Goal: Transaction & Acquisition: Purchase product/service

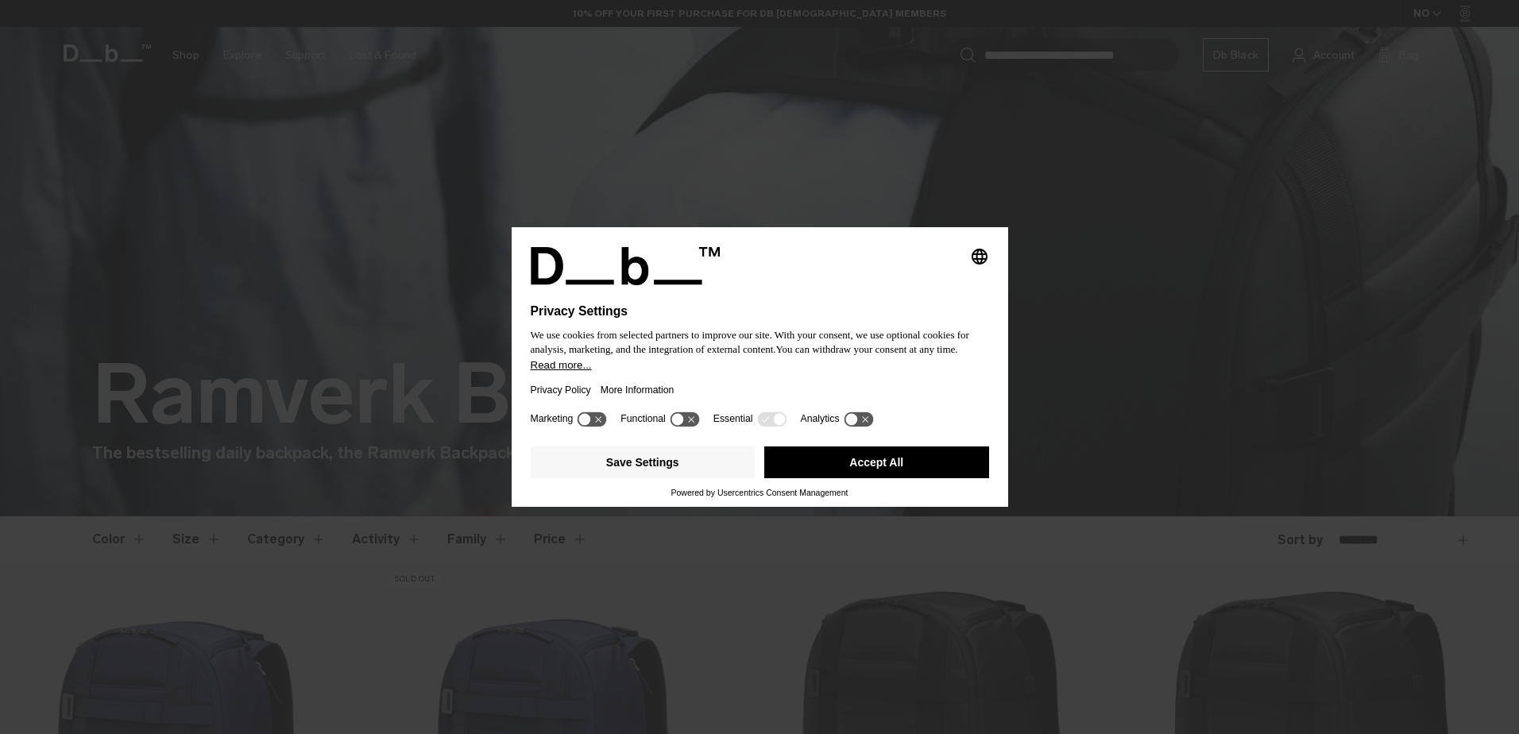
click at [856, 454] on button "Accept All" at bounding box center [876, 462] width 225 height 32
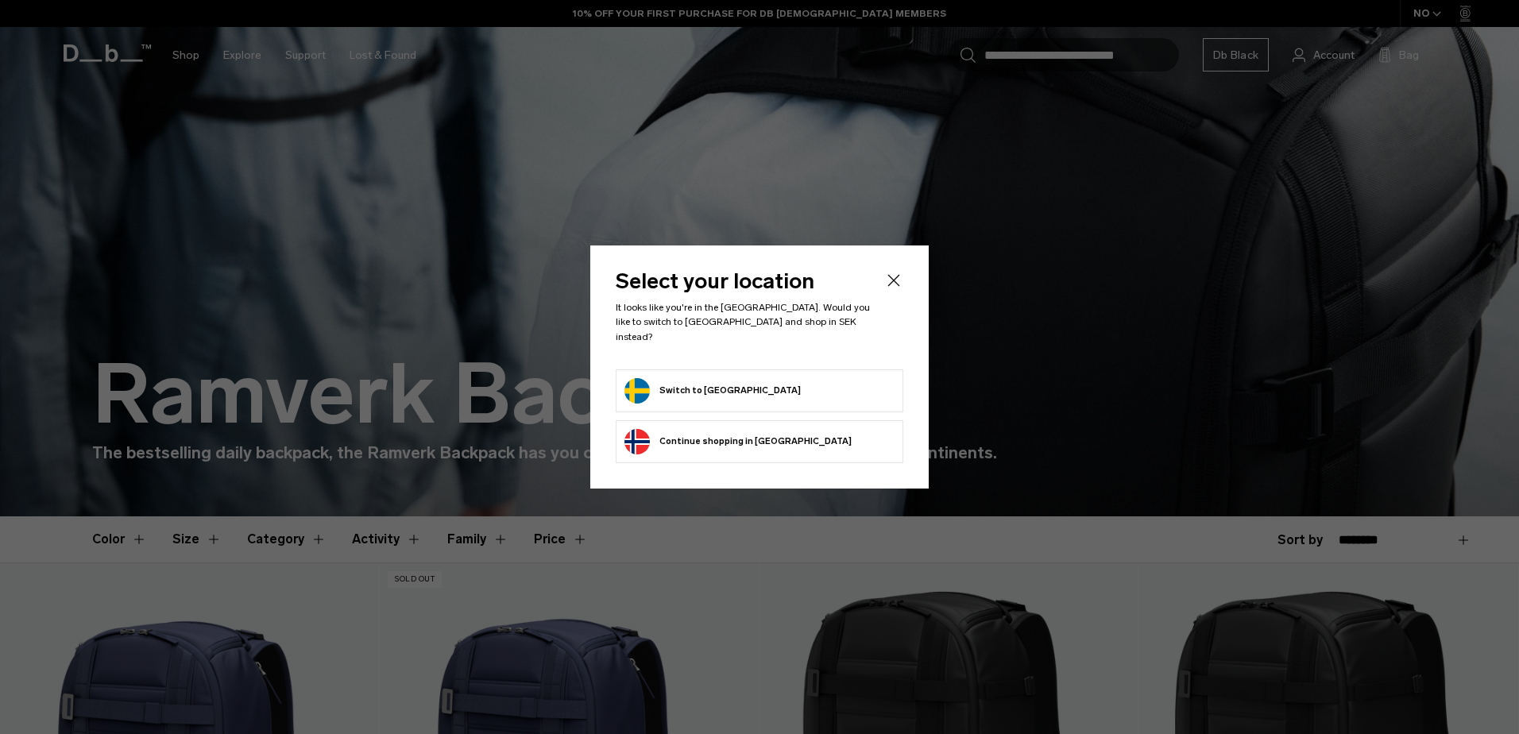
click at [894, 282] on icon "Close" at bounding box center [893, 280] width 19 height 19
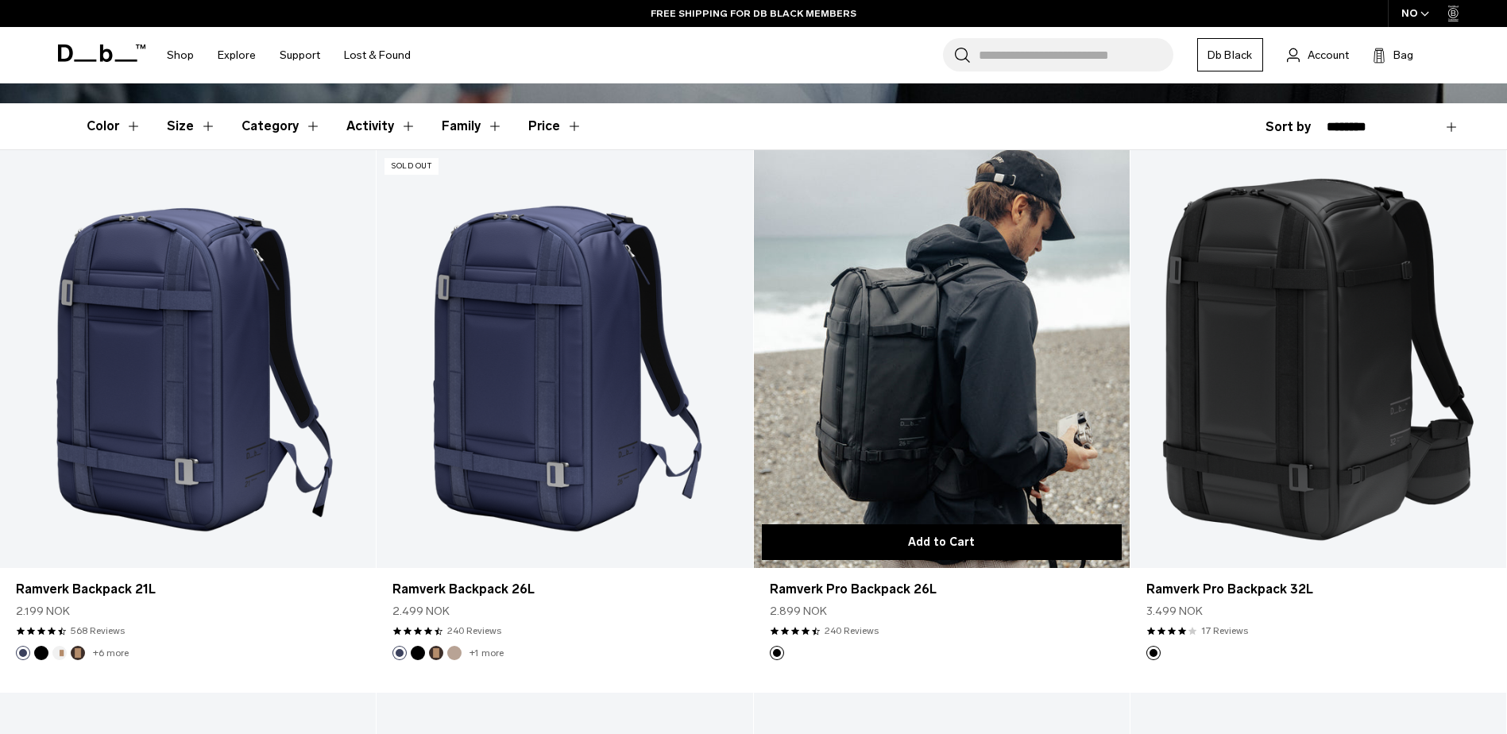
scroll to position [556, 0]
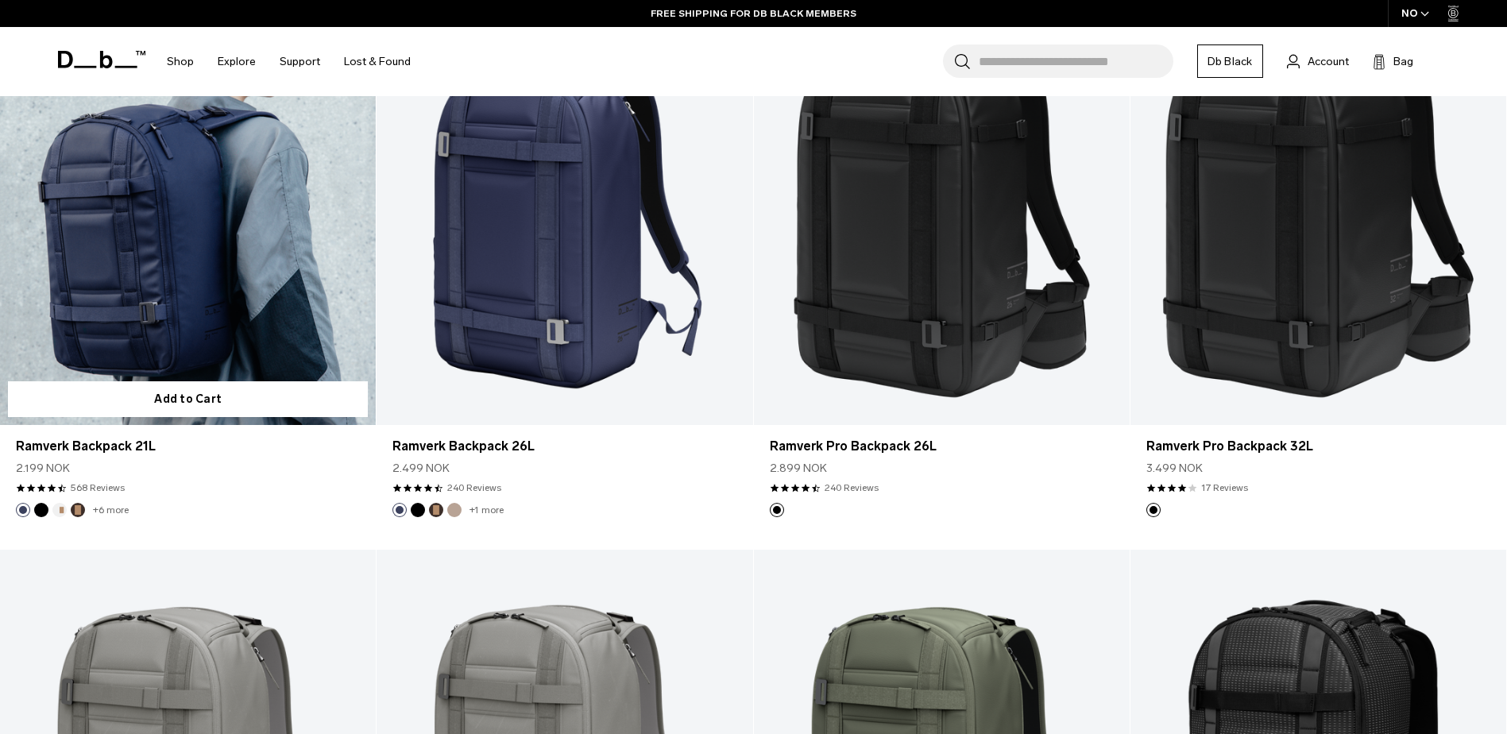
click at [90, 240] on link "Ramverk Backpack 21L" at bounding box center [188, 216] width 376 height 418
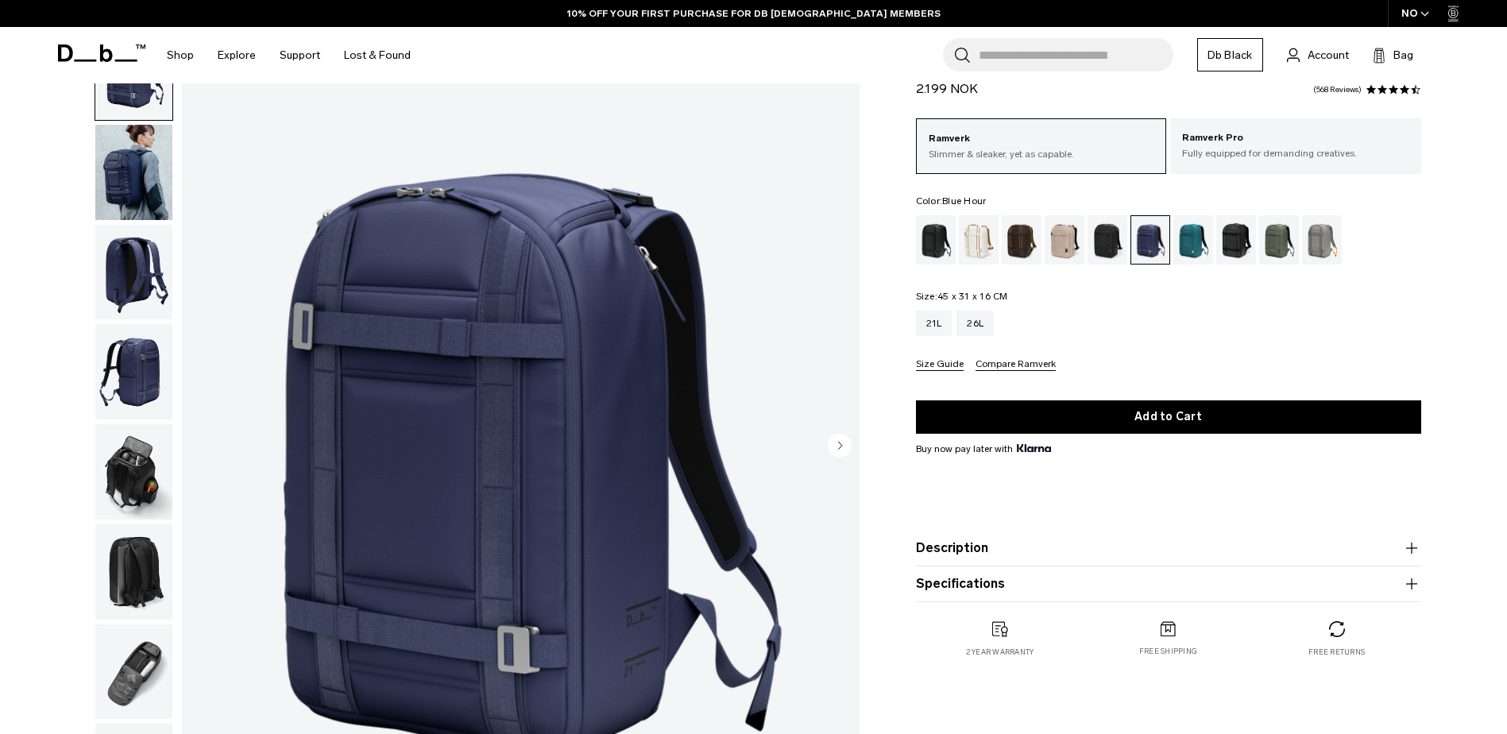
scroll to position [159, 0]
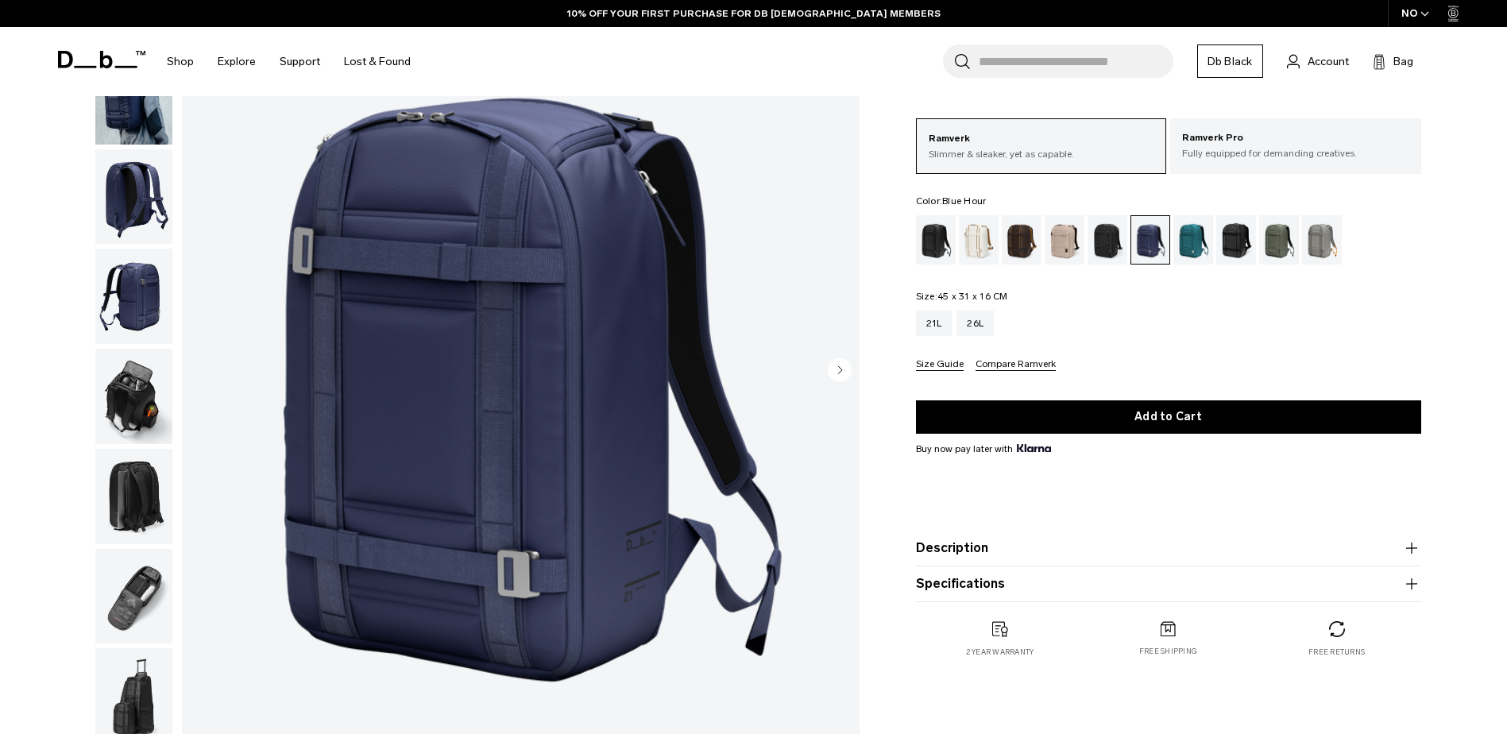
click at [836, 371] on circle "Next slide" at bounding box center [840, 370] width 24 height 24
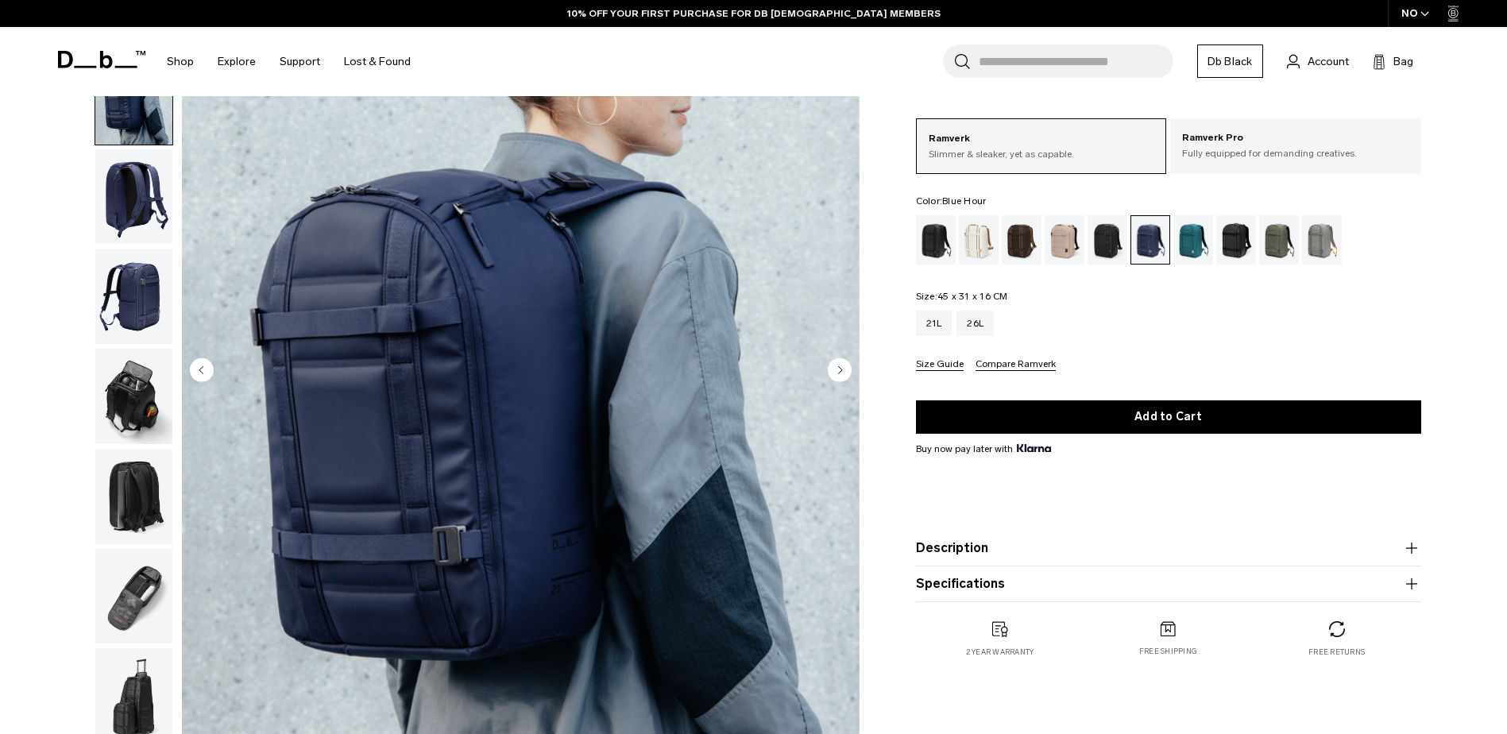
click at [836, 371] on circle "Next slide" at bounding box center [840, 370] width 24 height 24
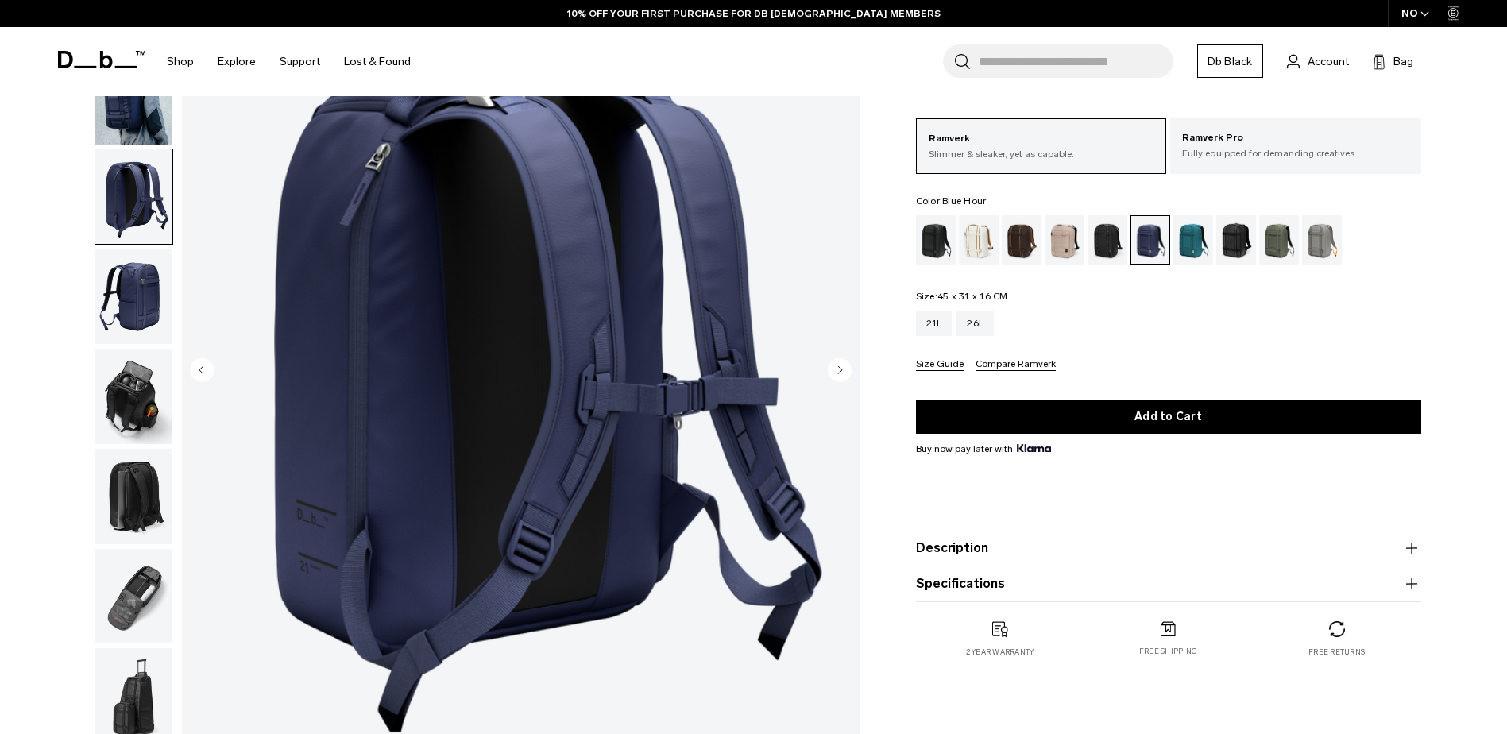
click at [836, 371] on circle "Next slide" at bounding box center [840, 370] width 24 height 24
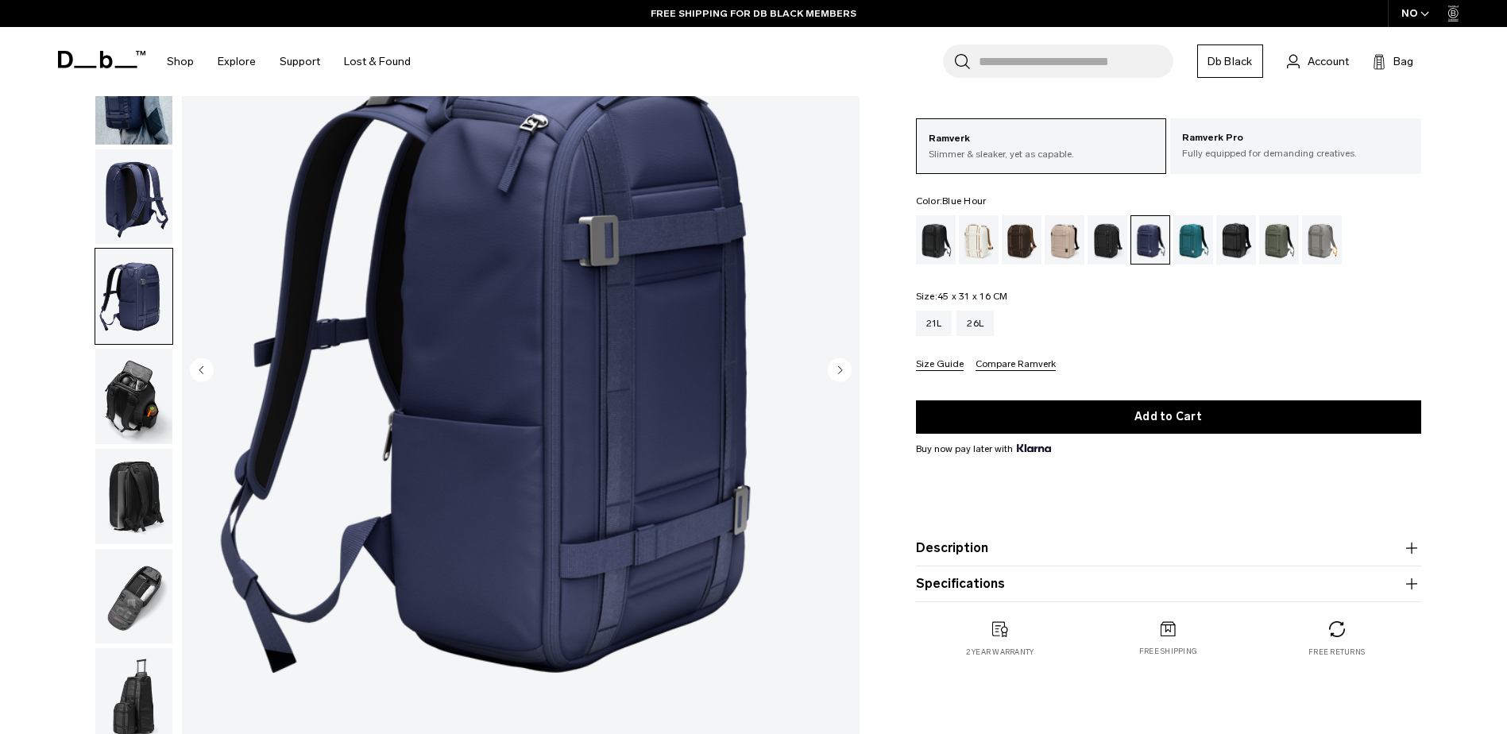
click at [836, 371] on circle "Next slide" at bounding box center [840, 370] width 24 height 24
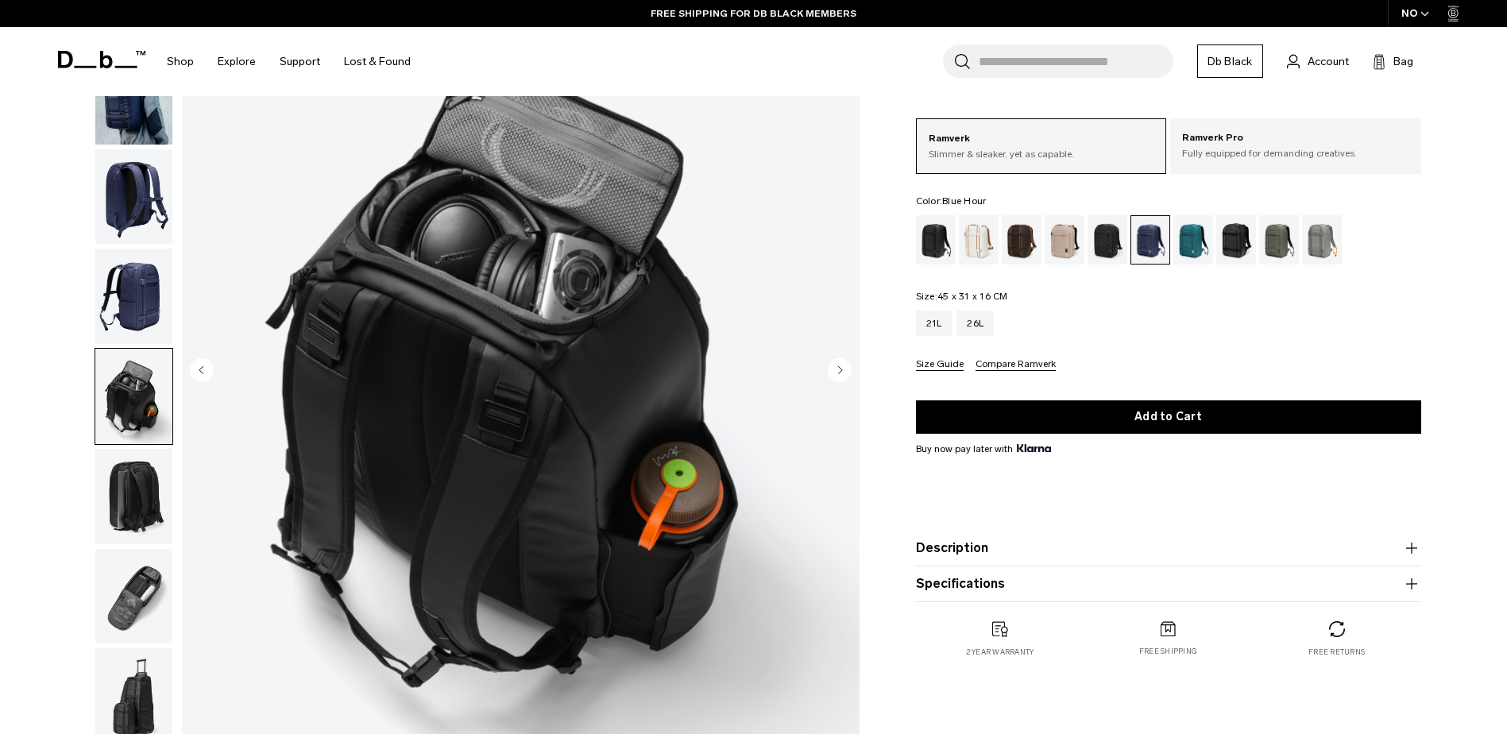
click at [836, 371] on circle "Next slide" at bounding box center [840, 370] width 24 height 24
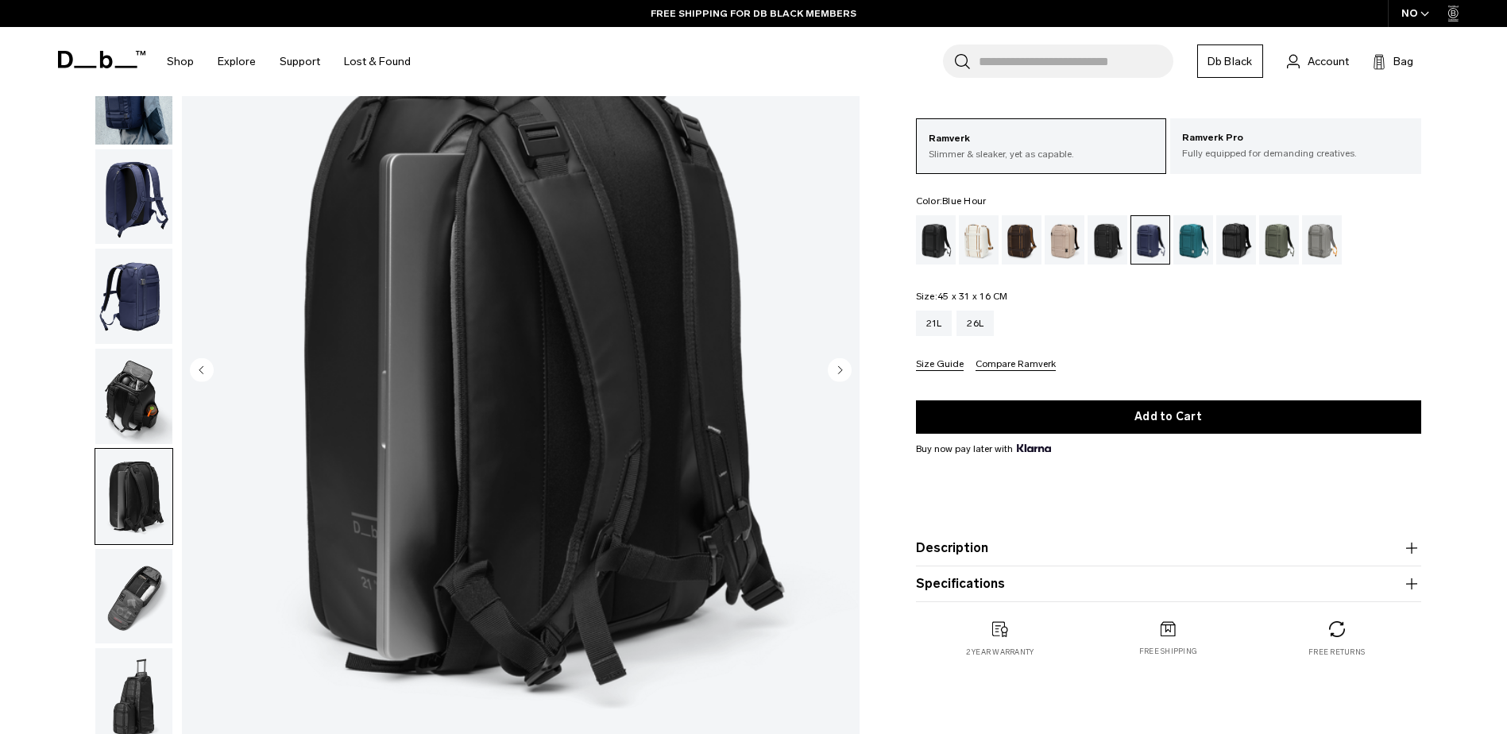
click at [836, 371] on circle "Next slide" at bounding box center [840, 370] width 24 height 24
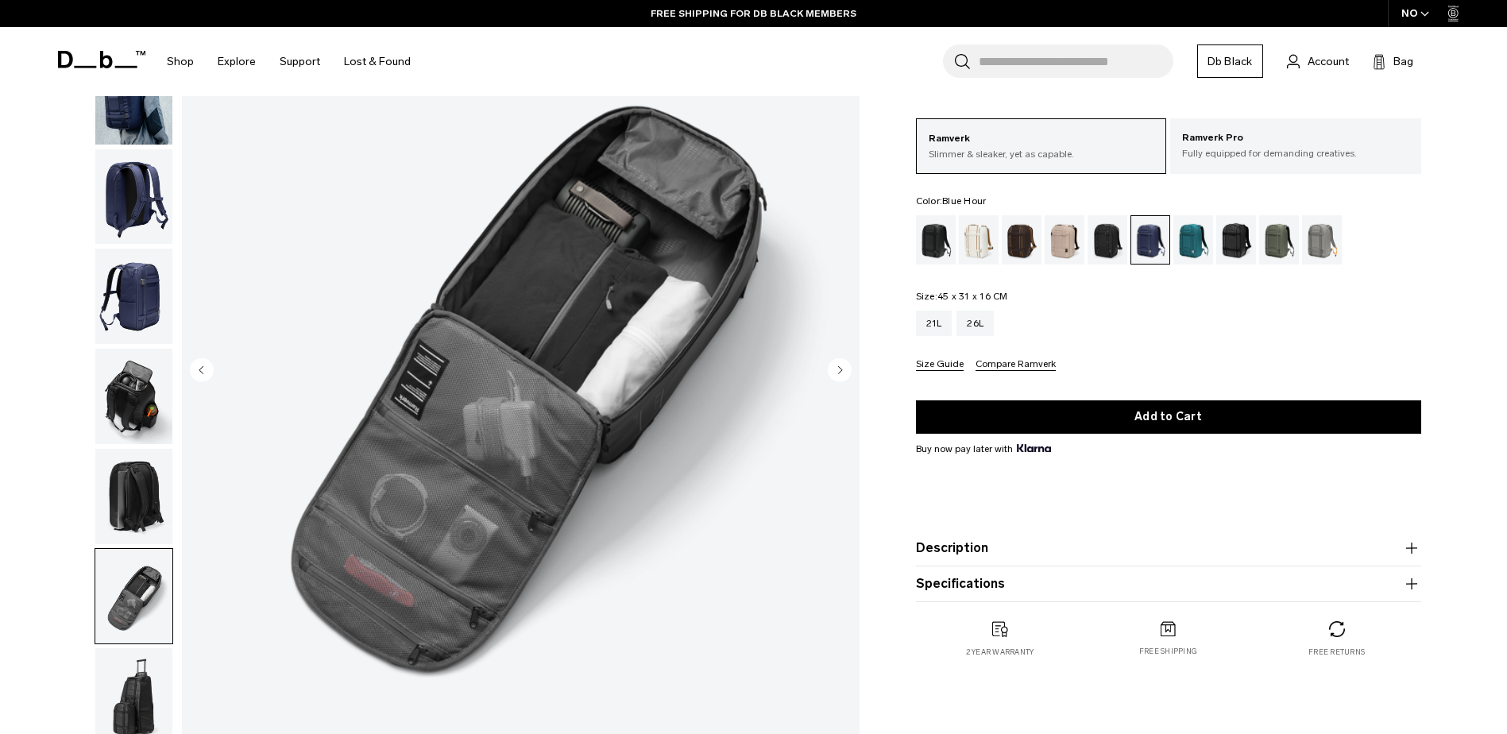
click at [841, 369] on icon "Next slide" at bounding box center [840, 369] width 4 height 7
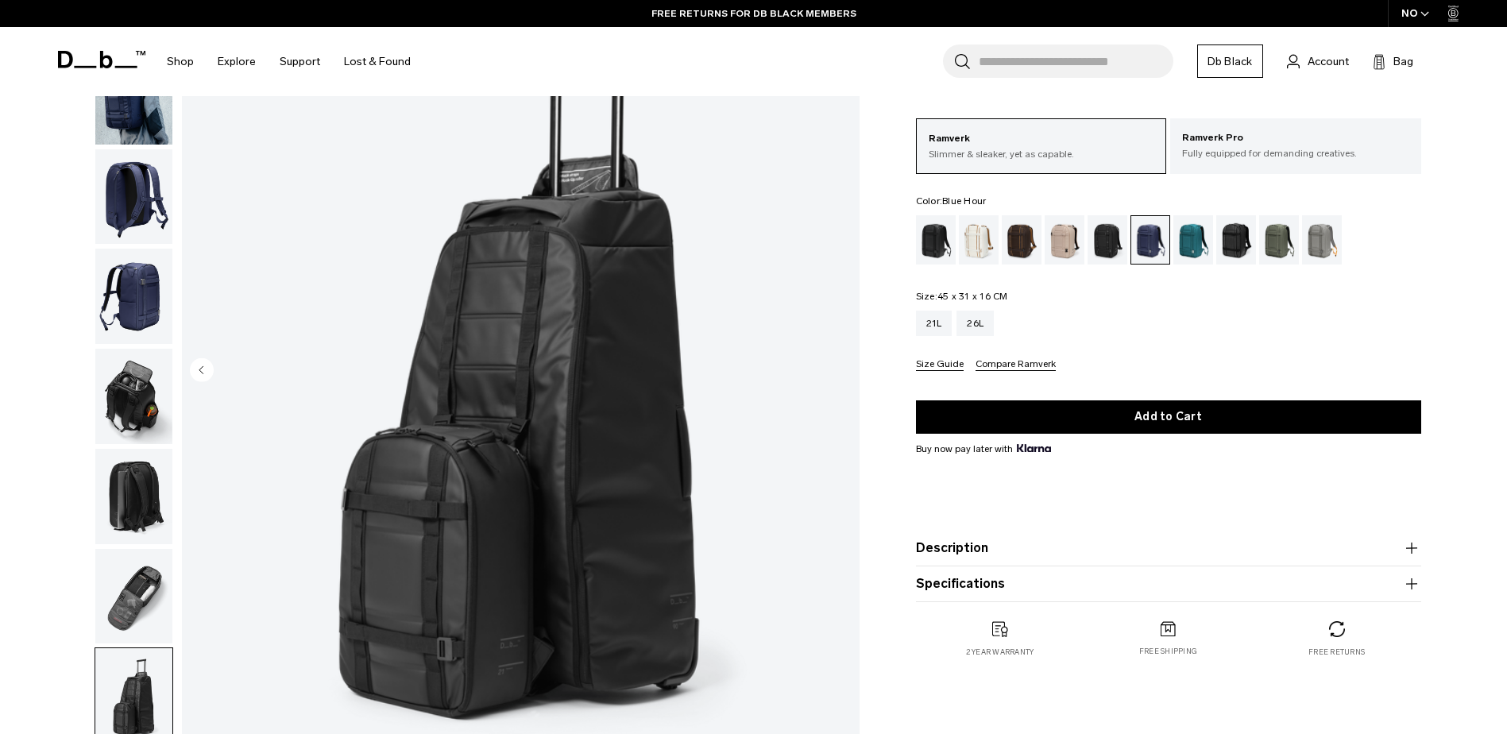
click at [202, 372] on icon "Previous slide" at bounding box center [201, 369] width 4 height 7
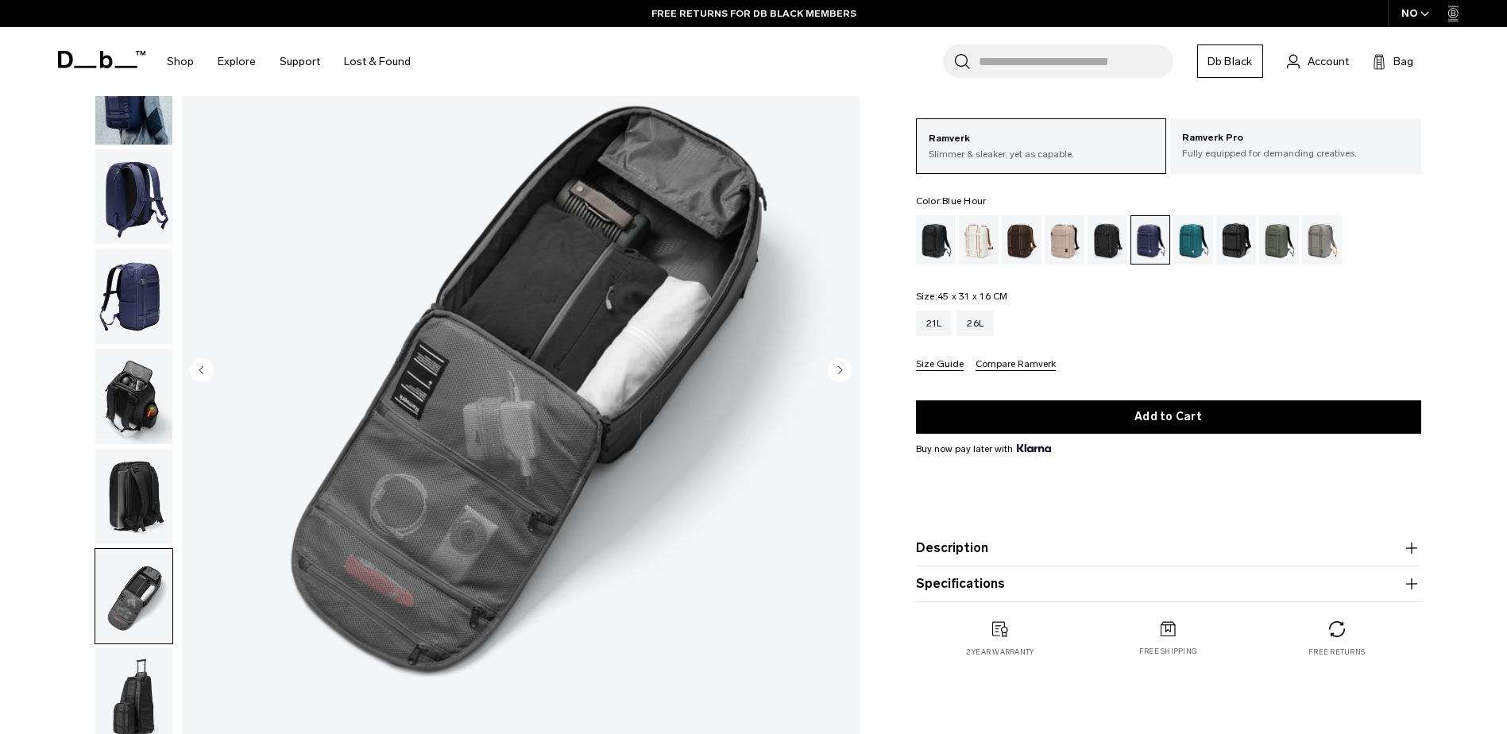
click at [504, 271] on img "7 / 8" at bounding box center [521, 371] width 678 height 846
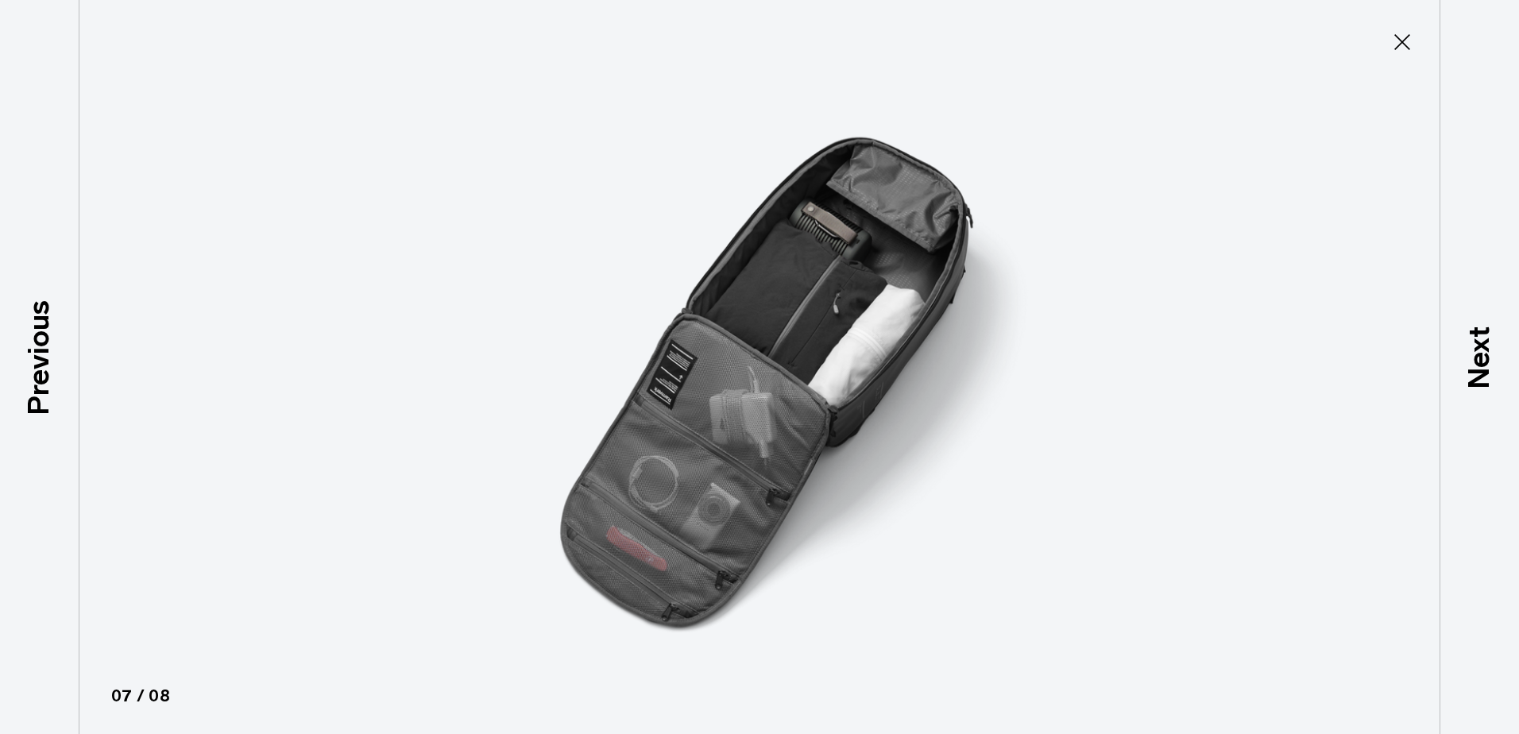
click at [732, 296] on img at bounding box center [759, 367] width 715 height 734
click at [1409, 40] on icon at bounding box center [1402, 41] width 25 height 25
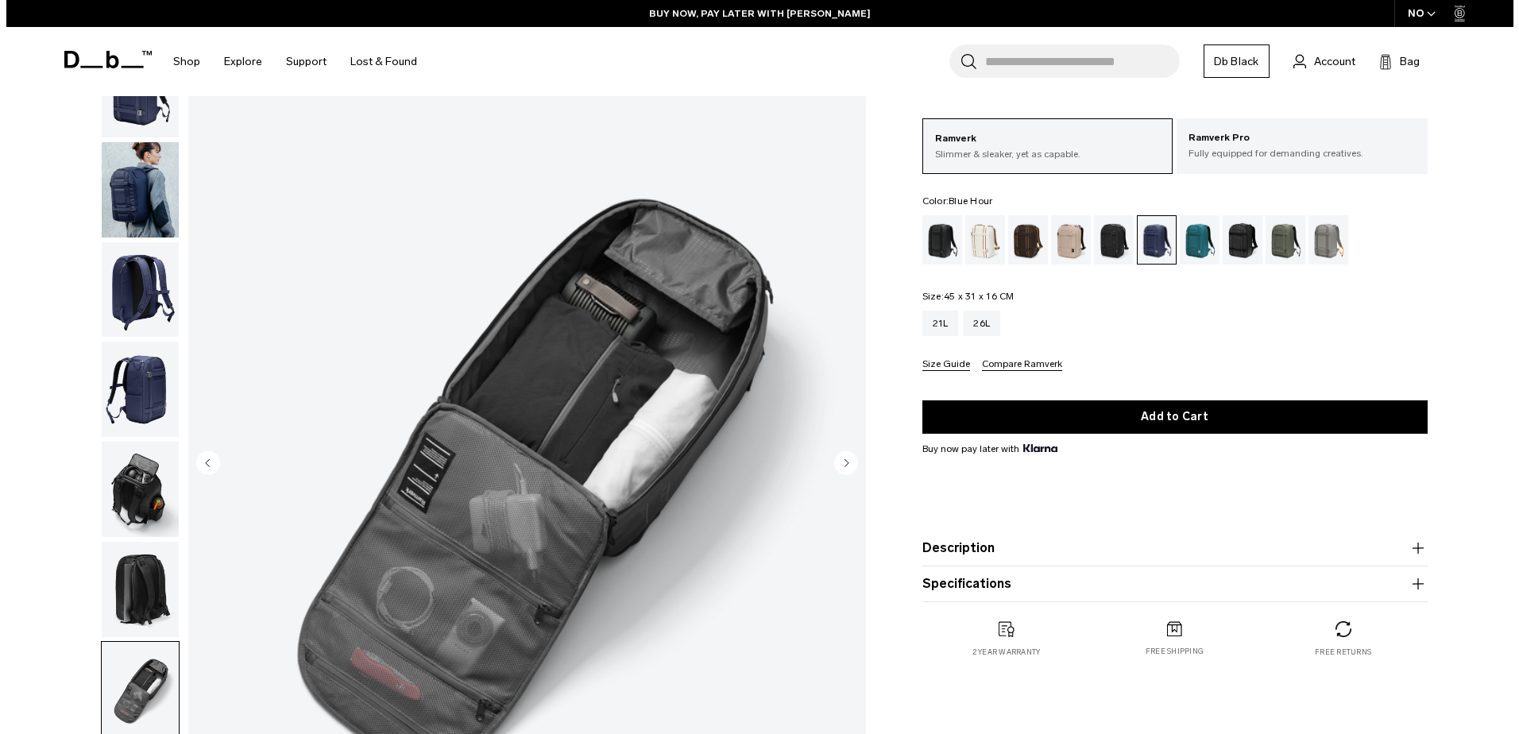
scroll to position [0, 0]
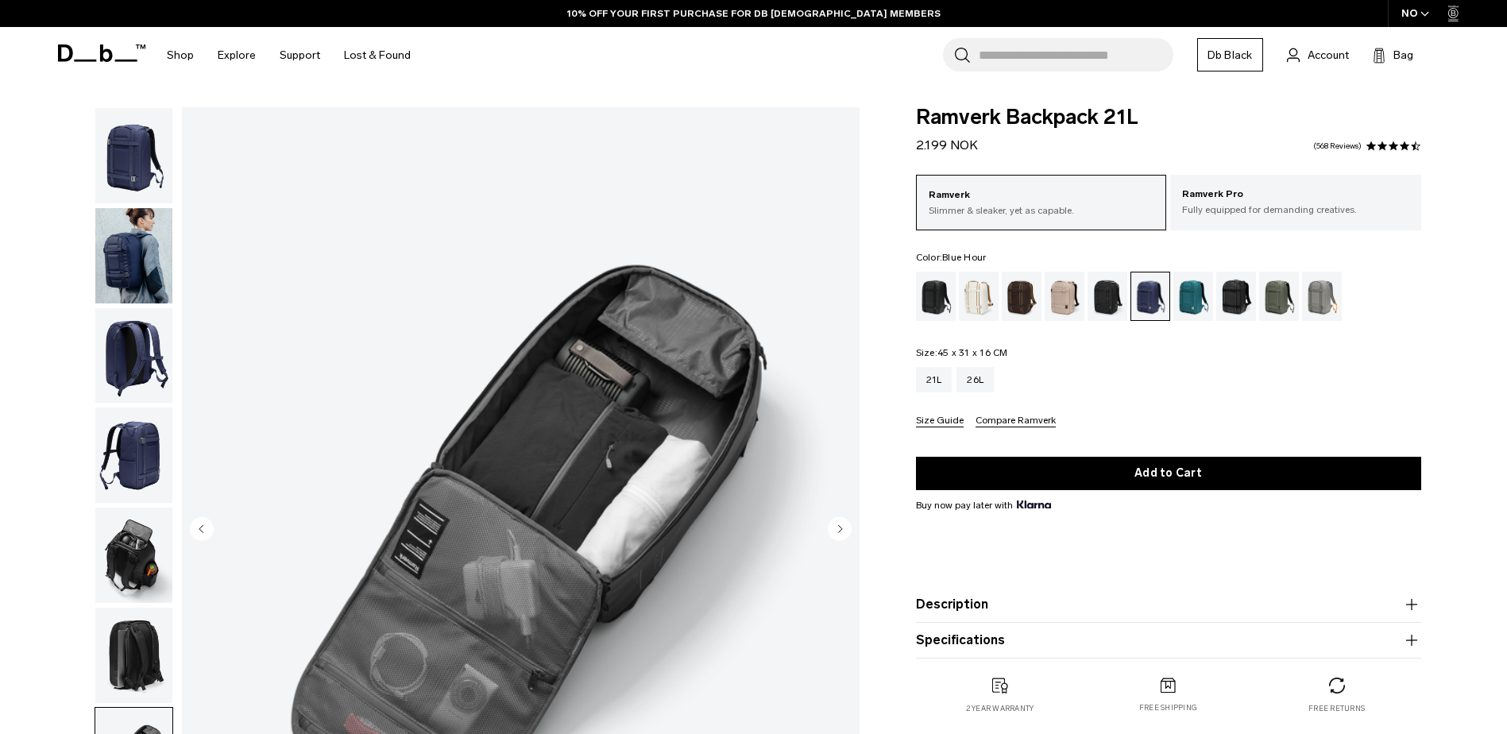
click at [1424, 13] on icon "button" at bounding box center [1425, 14] width 9 height 6
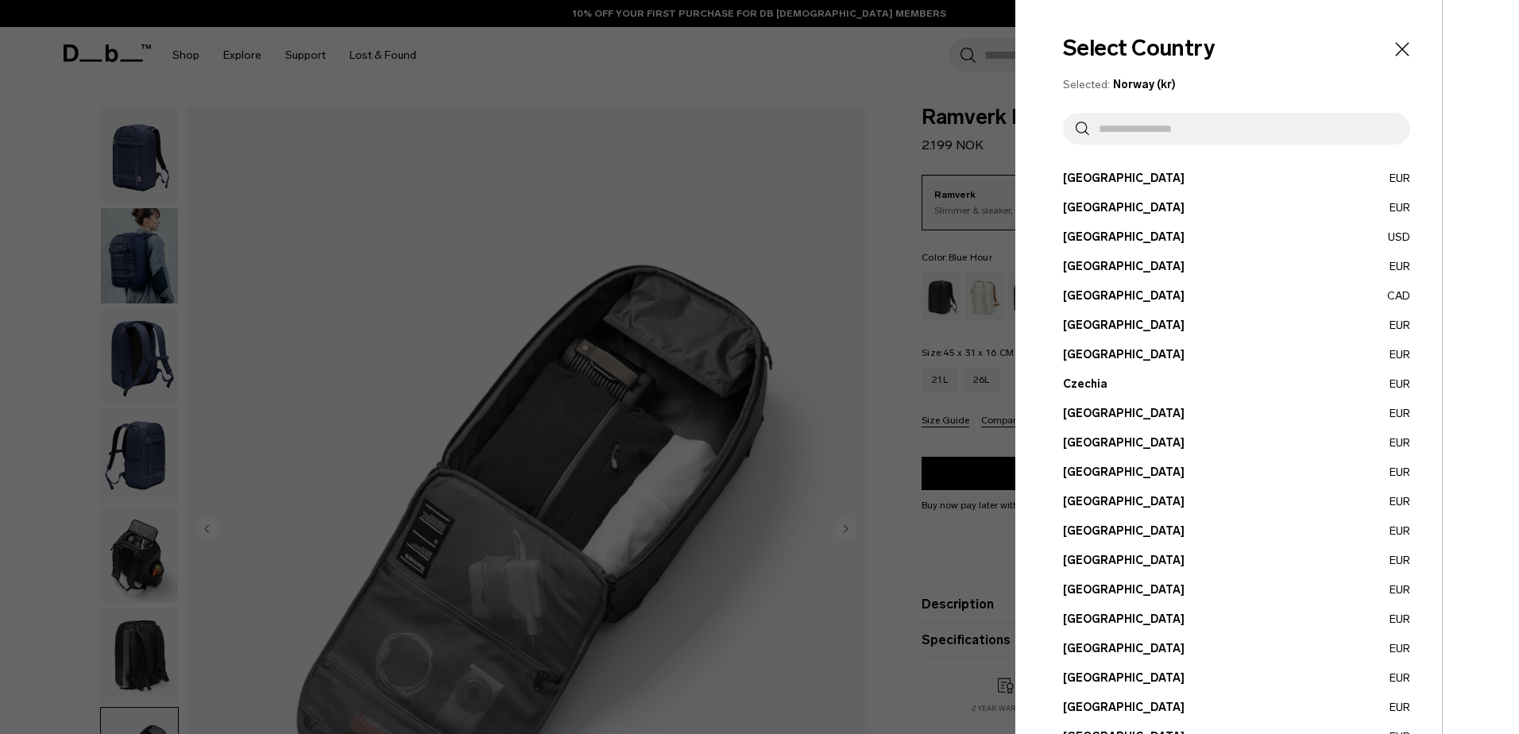
click at [1110, 134] on input "text" at bounding box center [1243, 129] width 308 height 32
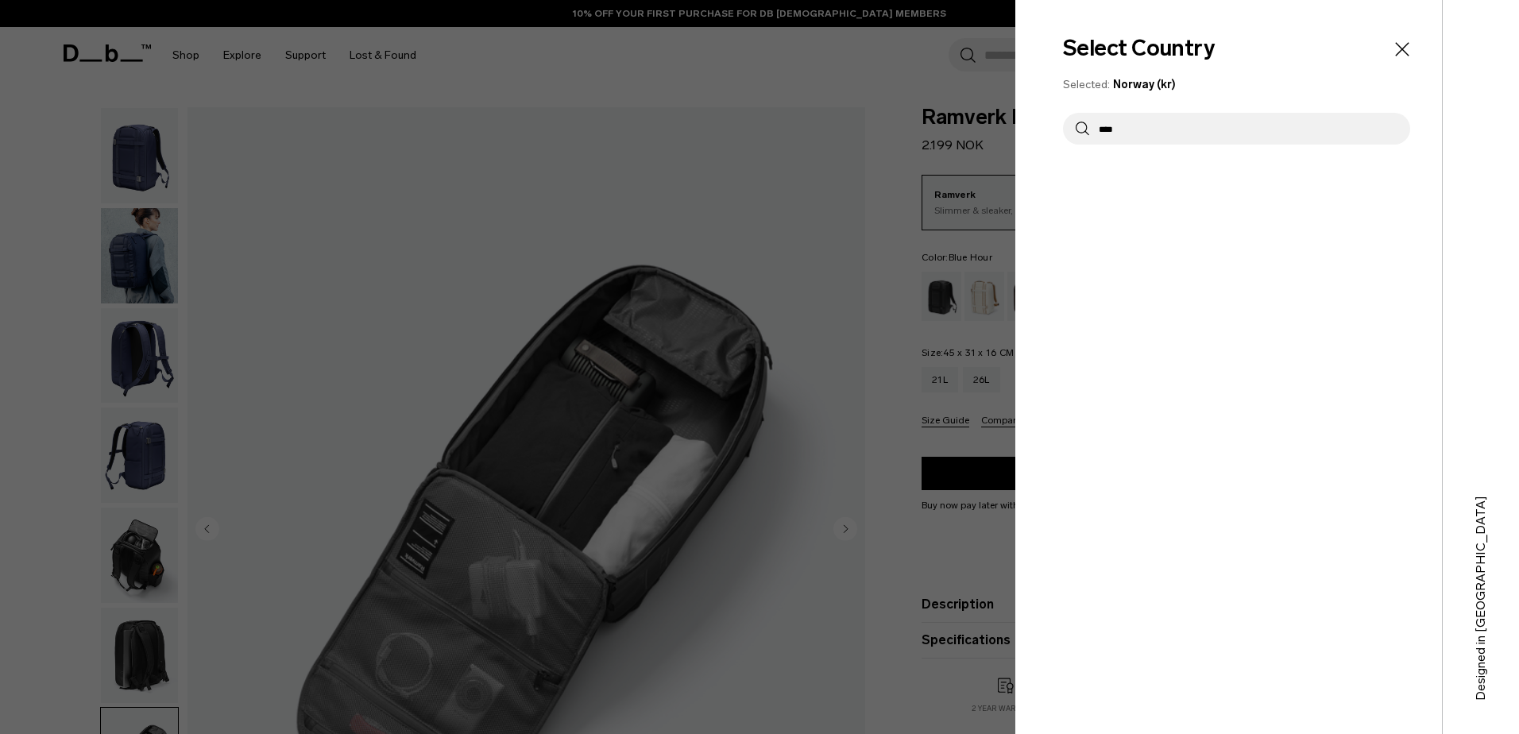
click at [1142, 122] on input "****" at bounding box center [1243, 129] width 308 height 32
drag, startPoint x: 1205, startPoint y: 139, endPoint x: 1010, endPoint y: 110, distance: 197.6
type input "***"
click at [1123, 179] on button "[GEOGRAPHIC_DATA] SEK" at bounding box center [1236, 178] width 347 height 17
